Goal: Task Accomplishment & Management: Use online tool/utility

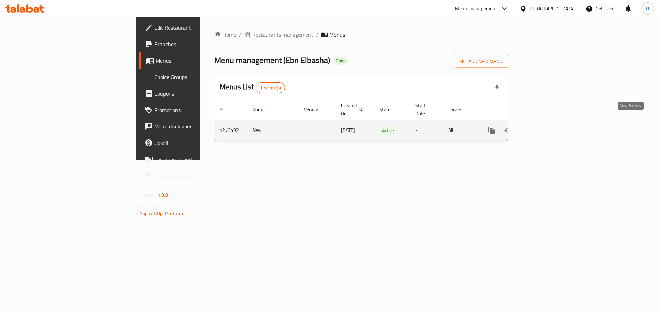
click at [549, 124] on link "enhanced table" at bounding box center [541, 130] width 16 height 16
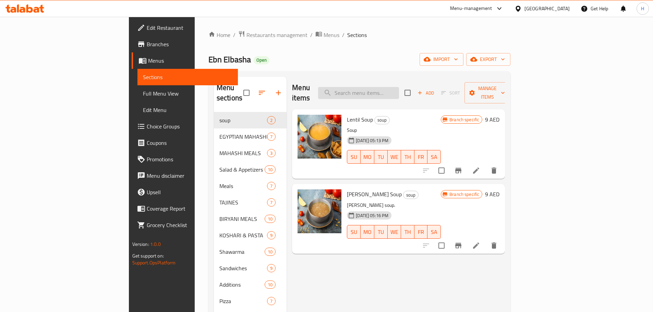
click at [391, 90] on input "search" at bounding box center [358, 93] width 81 height 12
paste input "690692"
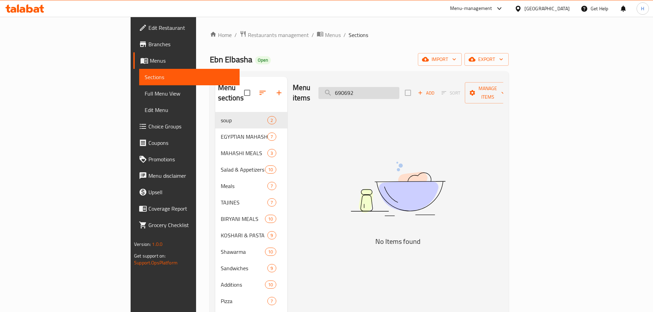
click at [399, 88] on input "690692" at bounding box center [358, 93] width 81 height 12
paste input "Chicken Shawarma"
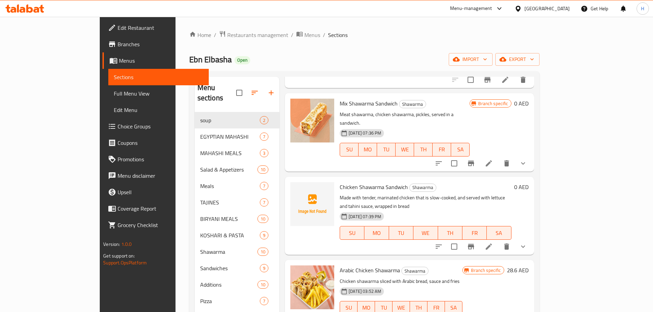
scroll to position [411, 0]
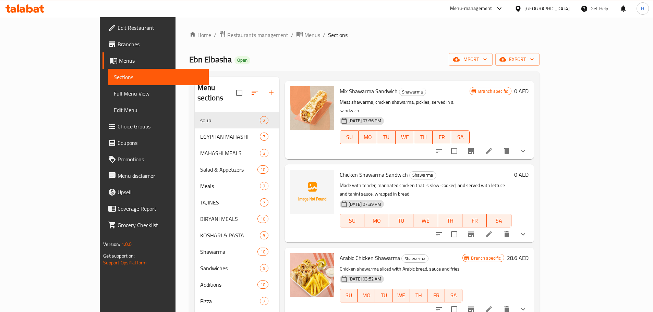
click at [525, 233] on icon "show more" at bounding box center [523, 234] width 4 height 2
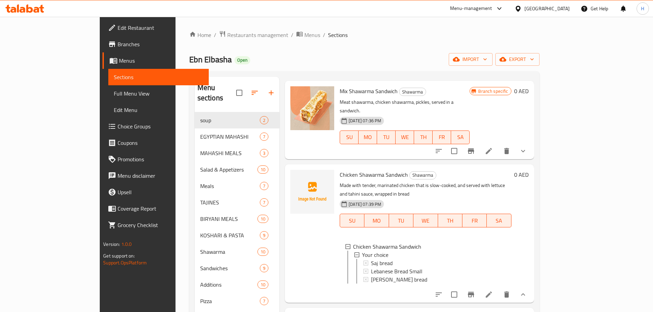
scroll to position [445, 0]
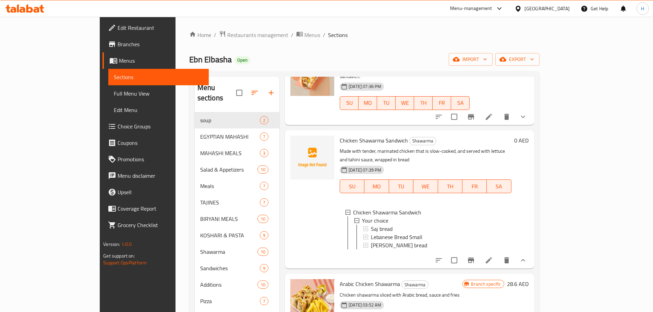
click at [393, 18] on div "Home / Restaurants management / Menus / Sections Ebn Elbasha Open import export…" at bounding box center [363, 215] width 377 height 397
click at [352, 147] on p "Made with tender, marinated chicken that is slow-cooked, and served with lettuc…" at bounding box center [424, 155] width 171 height 17
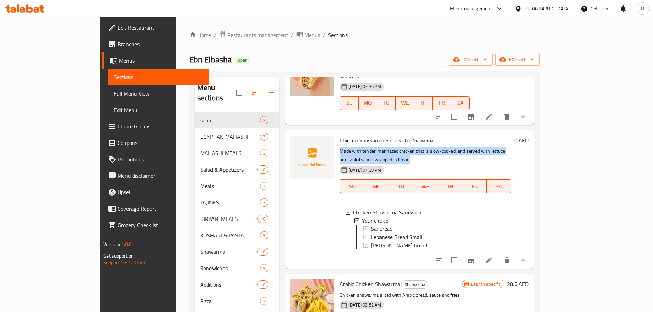
click at [352, 147] on p "Made with tender, marinated chicken that is slow-cooked, and served with lettuc…" at bounding box center [424, 155] width 171 height 17
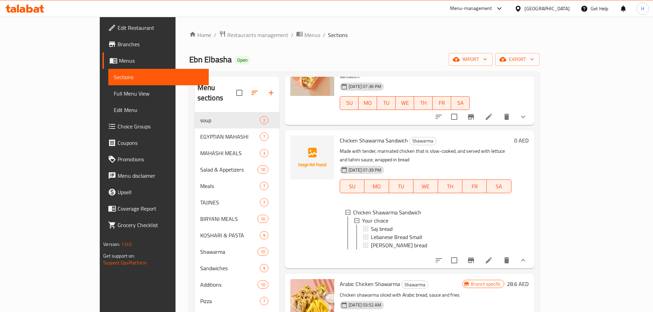
click at [349, 135] on span "Chicken Shawarma Sandwich" at bounding box center [373, 140] width 68 height 10
copy h6 "Chicken Shawarma Sandwich"
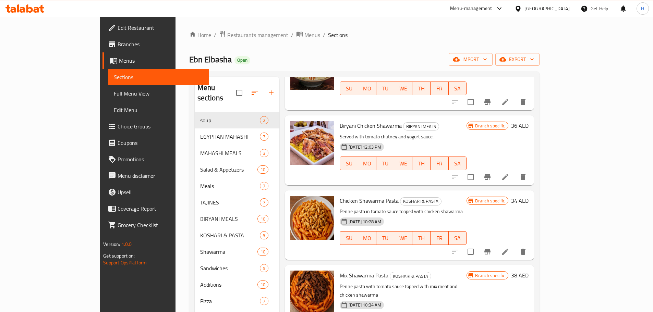
scroll to position [0, 0]
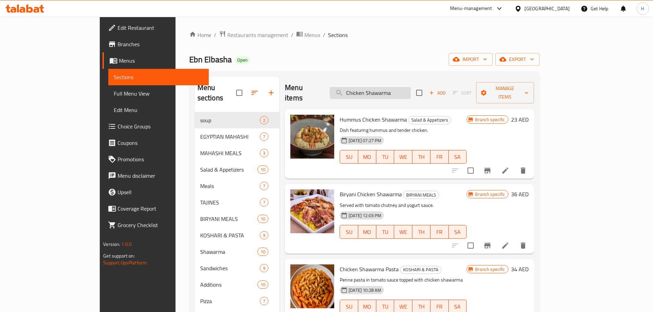
click at [389, 88] on input "Chicken Shawarma" at bounding box center [370, 93] width 81 height 12
paste input "Manakish"
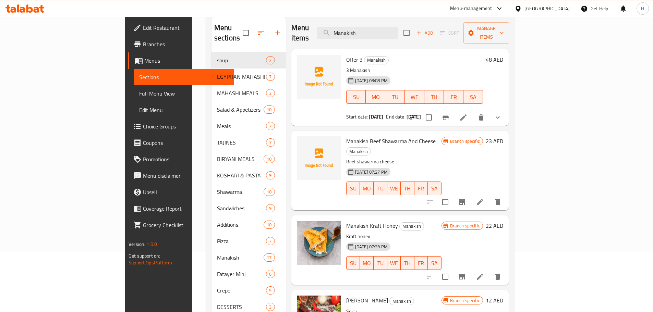
scroll to position [27, 0]
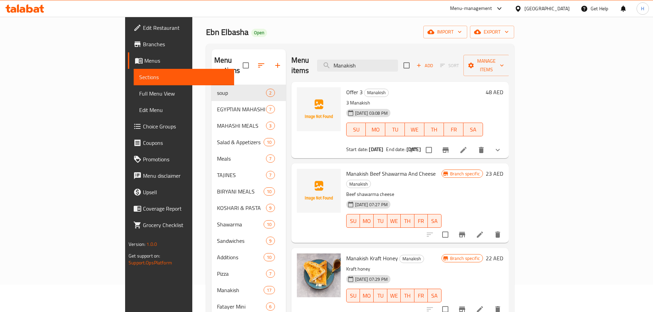
click at [501, 146] on icon "show more" at bounding box center [497, 150] width 8 height 8
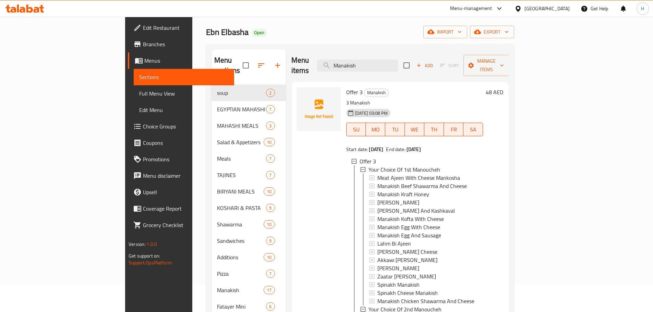
scroll to position [0, 0]
click at [392, 64] on input "Manakish" at bounding box center [357, 66] width 81 height 12
paste input "Half Chicken with 1 Hawawshi"
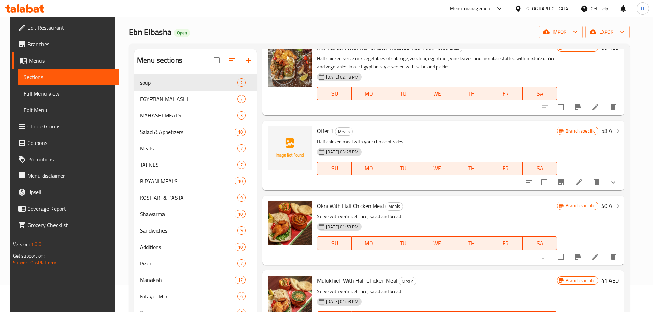
scroll to position [69, 0]
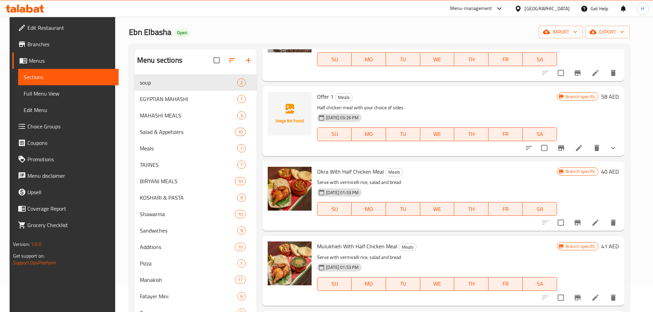
click at [612, 149] on button "show more" at bounding box center [613, 148] width 16 height 16
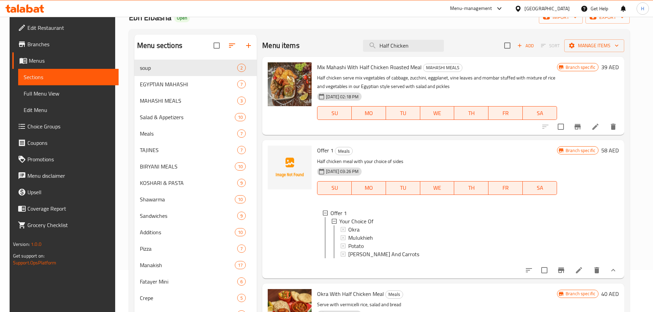
scroll to position [0, 0]
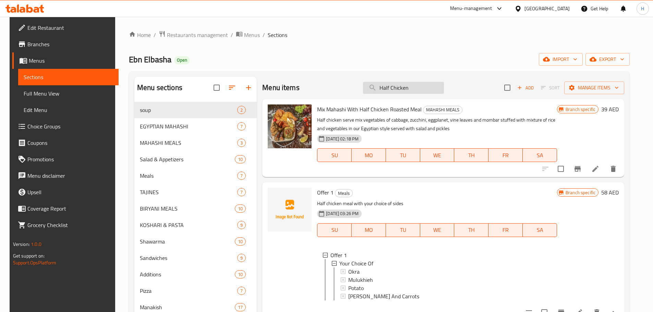
click at [417, 87] on input "Half Chicken" at bounding box center [403, 88] width 81 height 12
click at [386, 90] on input "Half Chicken" at bounding box center [403, 88] width 81 height 12
click at [387, 89] on input "Half Chicken" at bounding box center [403, 88] width 81 height 12
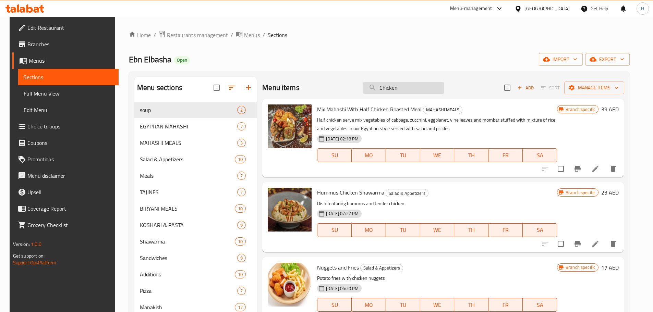
click at [393, 89] on input "Chicken" at bounding box center [403, 88] width 81 height 12
paste input "Hawawshi"
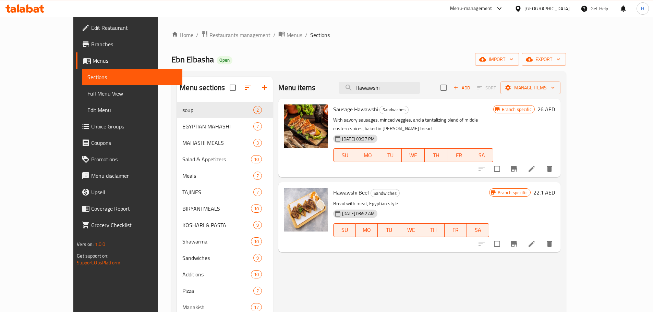
type input "Hawawshi"
